Goal: Information Seeking & Learning: Find specific fact

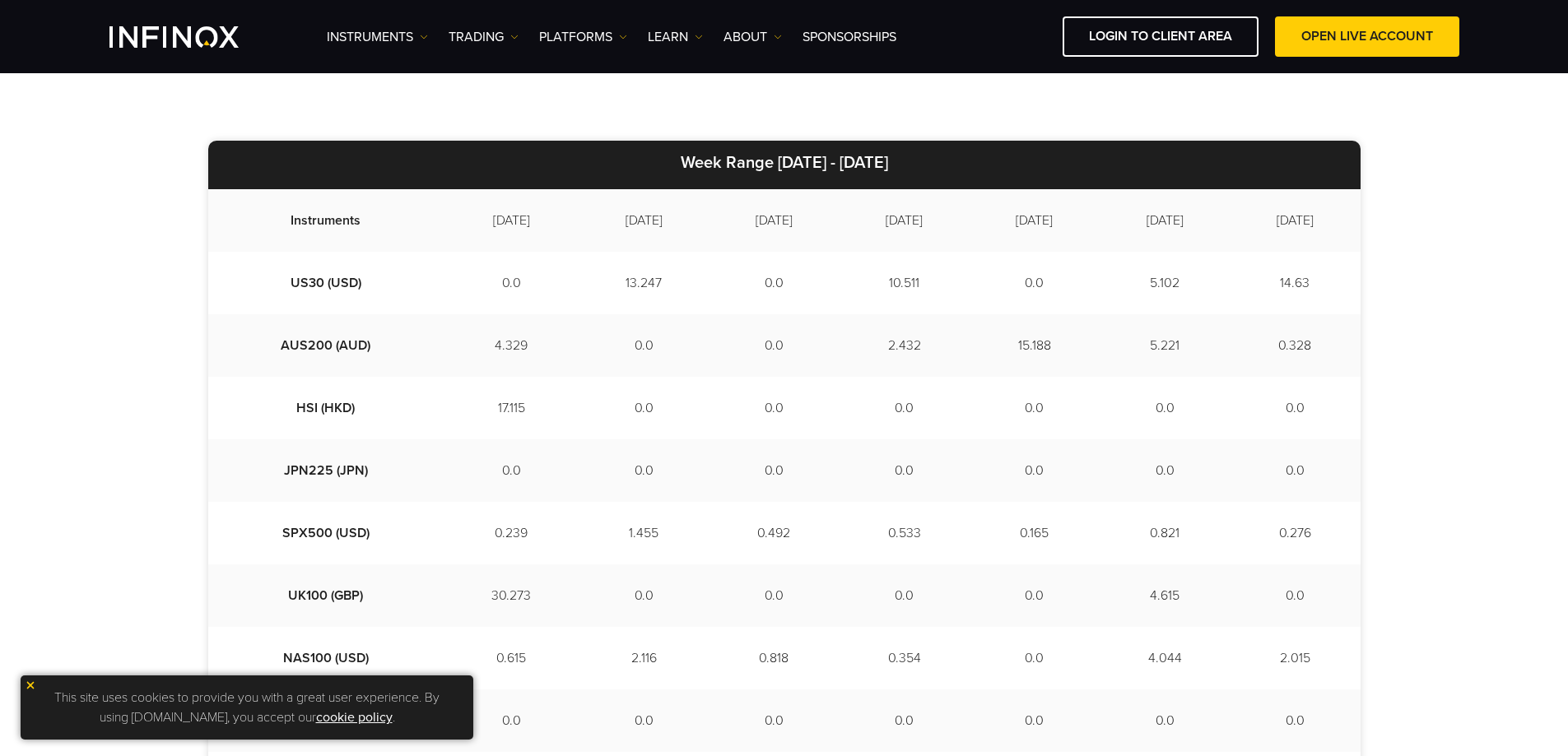
click at [731, 530] on td "0.492" at bounding box center [774, 532] width 130 height 62
click at [308, 530] on td "SPX500 (USD)" at bounding box center [327, 532] width 237 height 62
drag, startPoint x: 1309, startPoint y: 532, endPoint x: 246, endPoint y: 539, distance: 1063.0
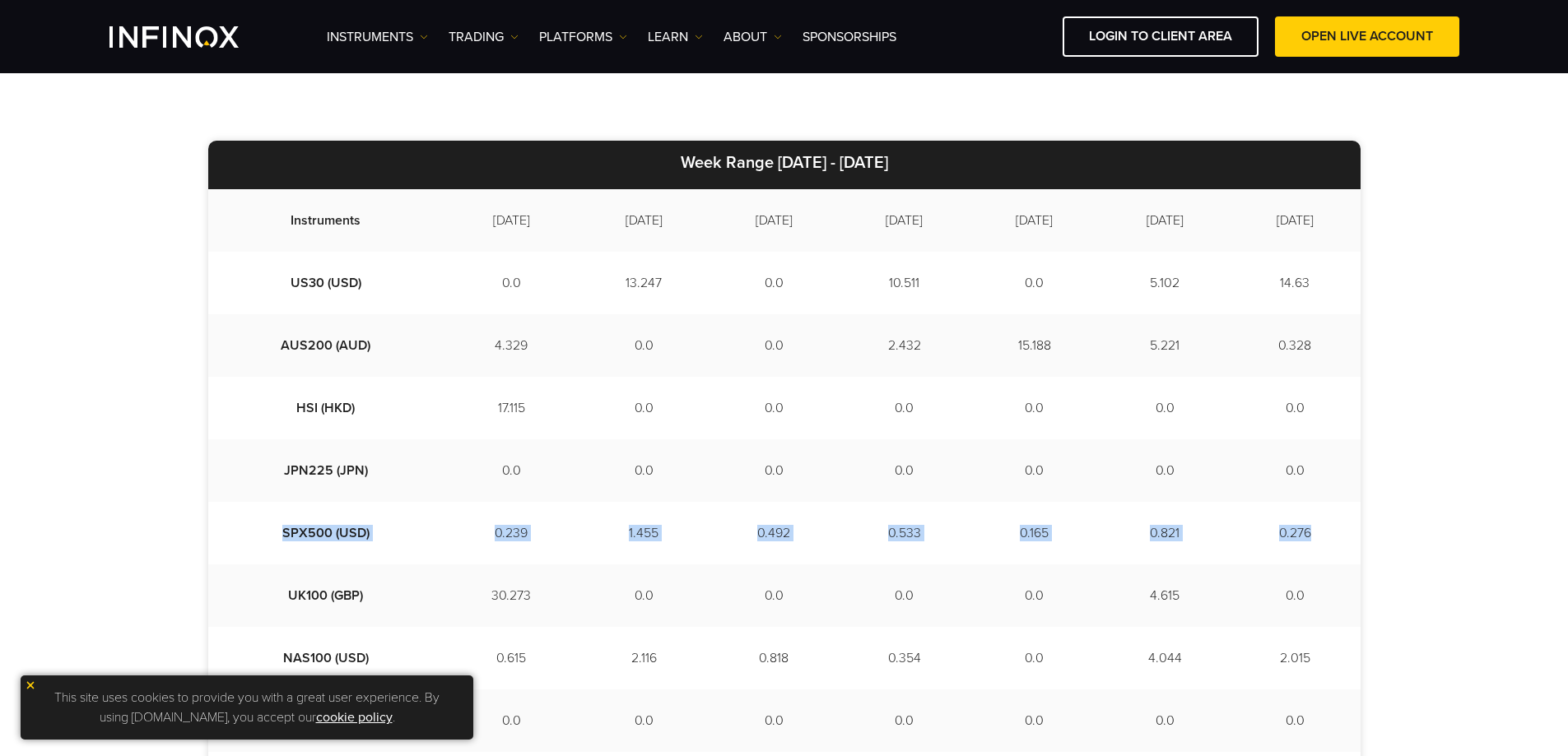
click at [246, 539] on tr "SPX500 (USD) 0.239 1.455 0.492 0.533 0.165 0.821 0.276" at bounding box center [784, 532] width 1152 height 62
click at [644, 507] on td "1.455" at bounding box center [644, 532] width 130 height 62
click at [32, 681] on img at bounding box center [30, 685] width 12 height 12
